Goal: Transaction & Acquisition: Purchase product/service

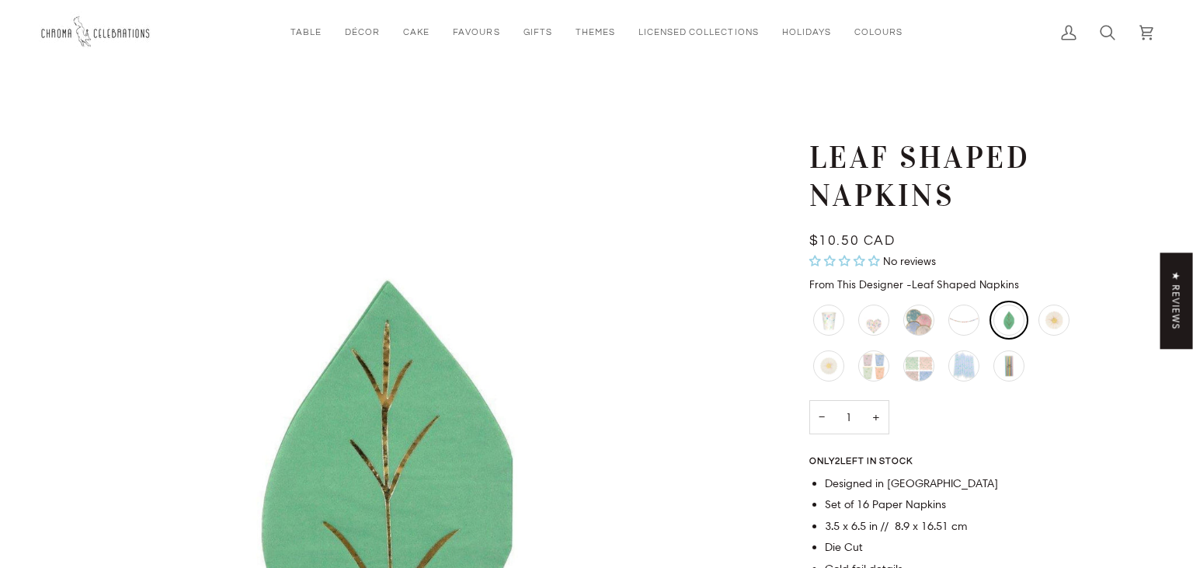
scroll to position [228, 0]
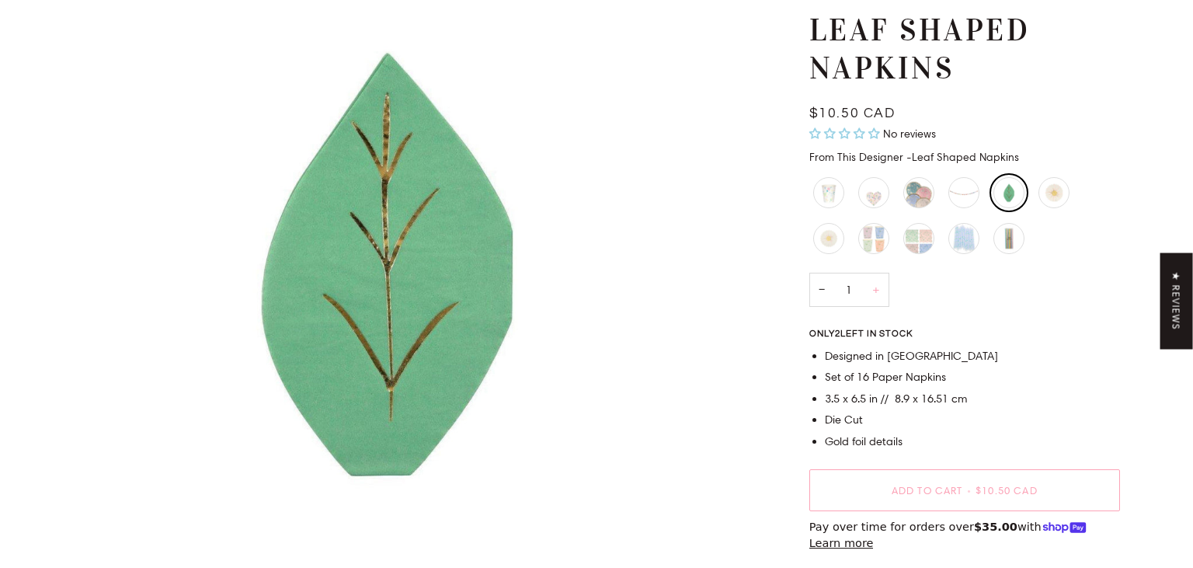
click at [872, 291] on button "+" at bounding box center [876, 289] width 26 height 35
type input "2"
click at [937, 500] on button "Add to Cart • $21.00 CAD" at bounding box center [965, 490] width 311 height 42
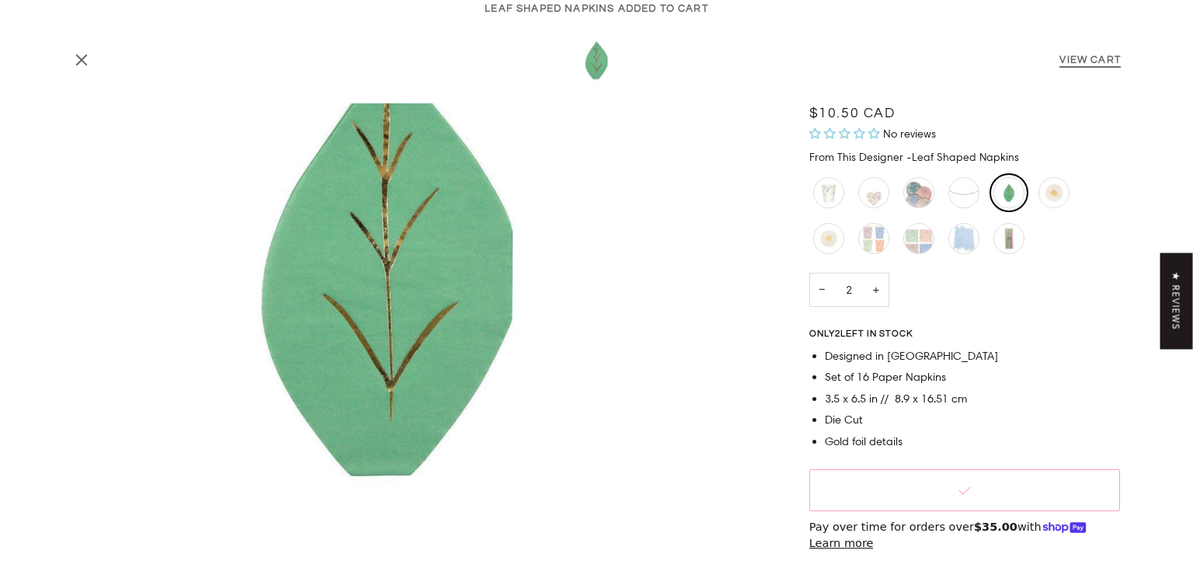
click at [1095, 63] on link "View Cart" at bounding box center [1090, 59] width 61 height 11
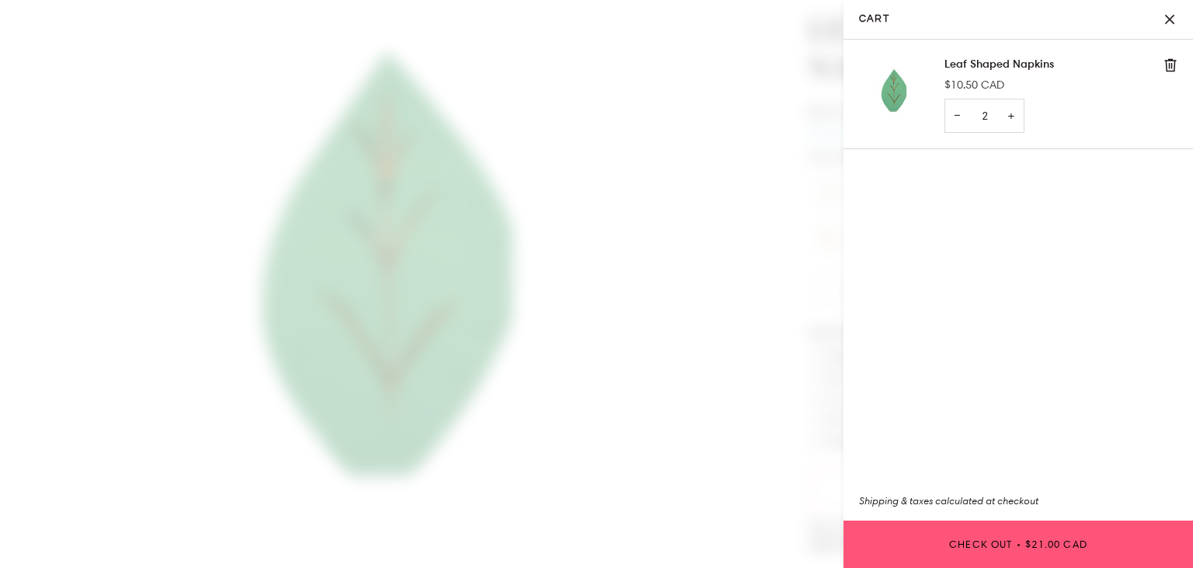
click at [1033, 549] on span "$21.00 CAD" at bounding box center [1057, 544] width 62 height 10
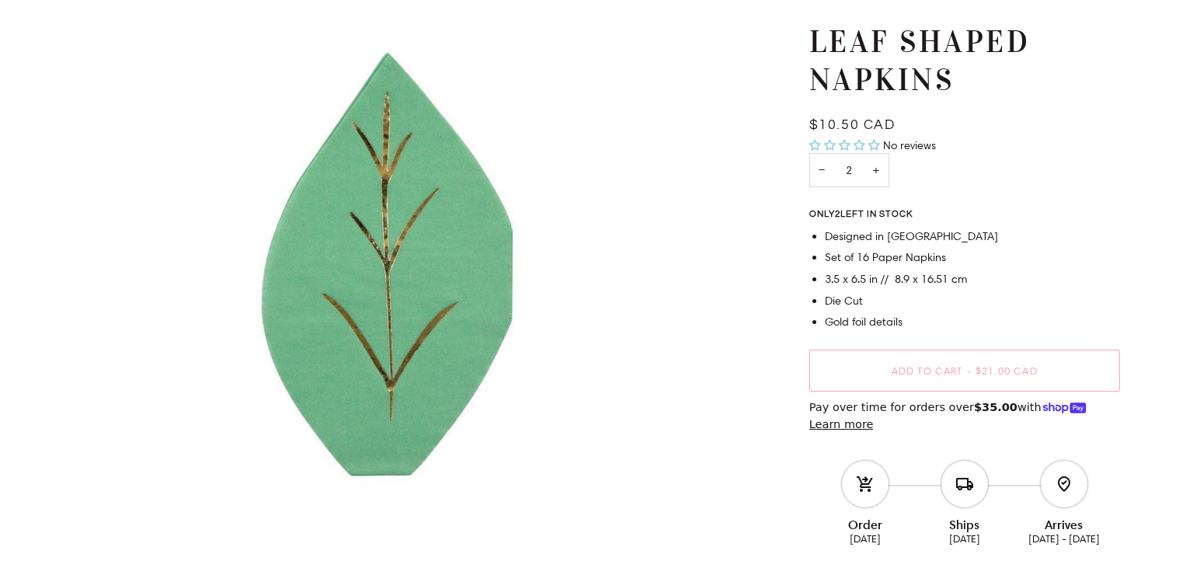
scroll to position [228, 0]
